Goal: Navigation & Orientation: Go to known website

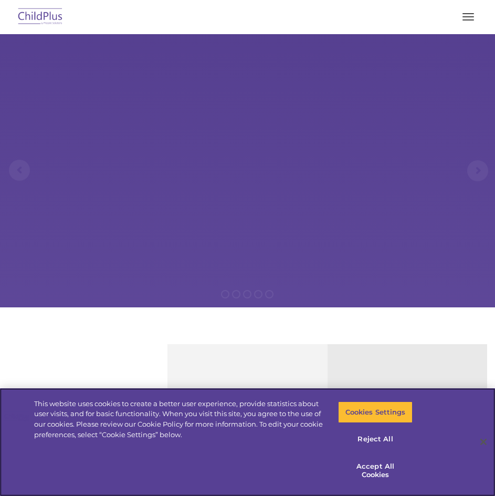
select select "MEDIUM"
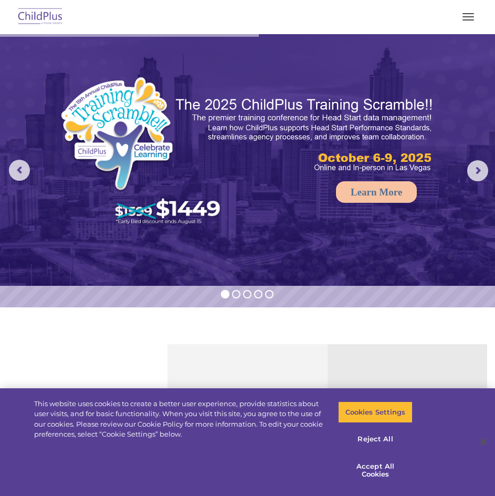
click at [46, 16] on img at bounding box center [40, 17] width 49 height 25
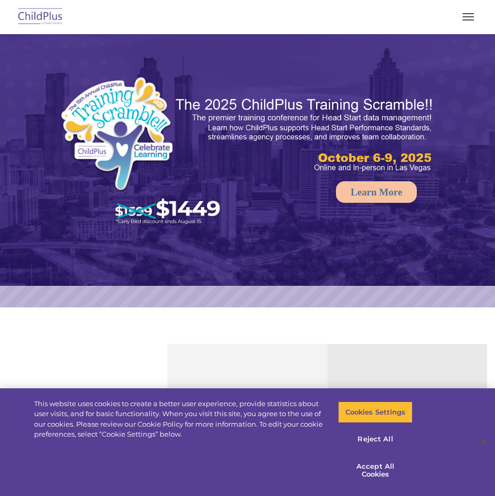
select select "MEDIUM"
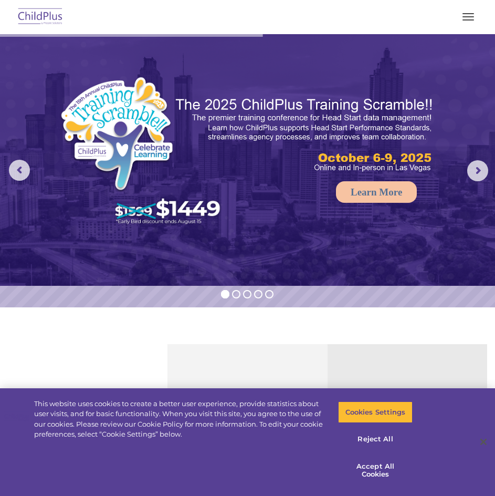
click at [464, 13] on span "button" at bounding box center [469, 13] width 12 height 1
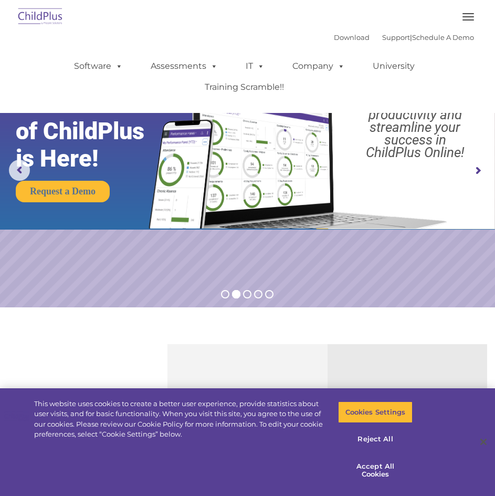
click at [149, 14] on div at bounding box center [247, 16] width 453 height 25
